Goal: Transaction & Acquisition: Purchase product/service

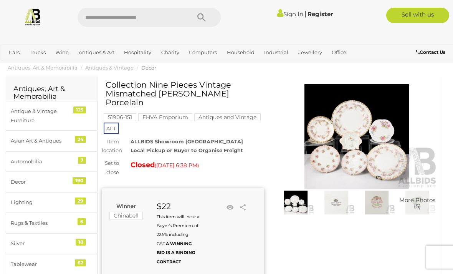
scroll to position [12, 0]
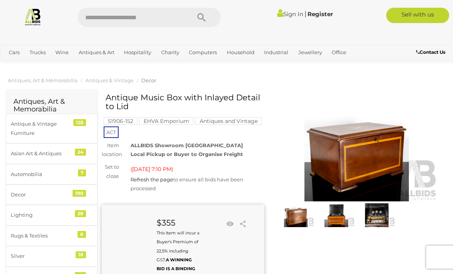
click at [155, 182] on link "Refresh the page" at bounding box center [152, 179] width 43 height 6
click at [152, 182] on link "Refresh the page" at bounding box center [152, 179] width 43 height 6
